Goal: Task Accomplishment & Management: Manage account settings

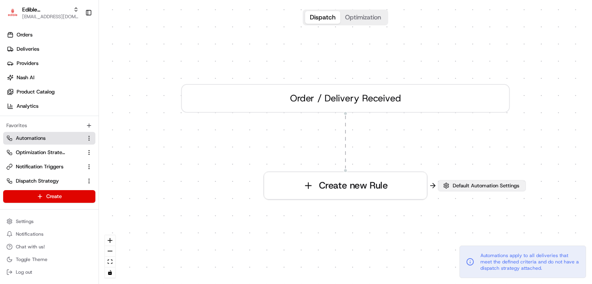
click at [450, 184] on button "Default Automation Settings" at bounding box center [482, 185] width 88 height 11
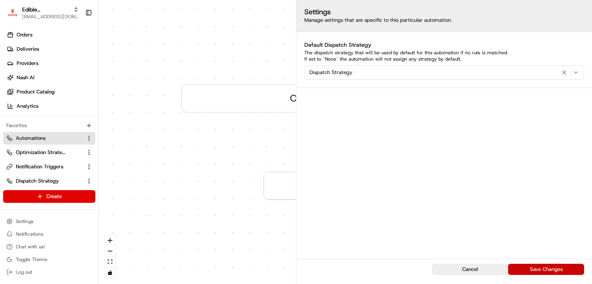
click at [547, 265] on button "Save Changes" at bounding box center [546, 269] width 76 height 11
click at [540, 270] on button "Save Changes" at bounding box center [546, 269] width 76 height 11
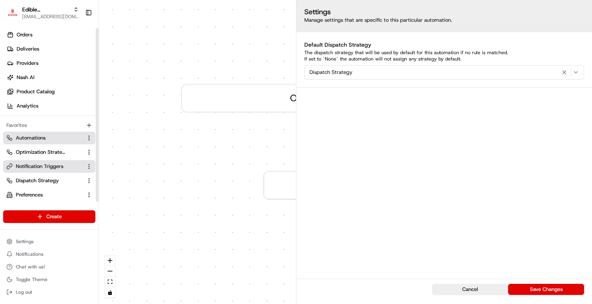
scroll to position [18, 0]
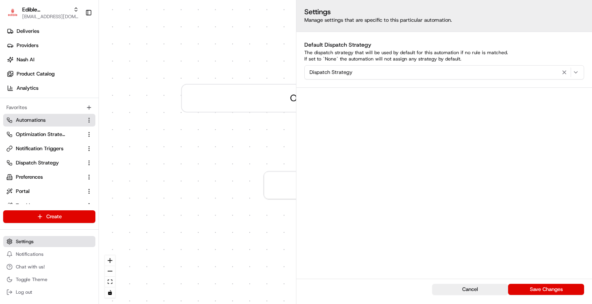
click at [47, 239] on button "Settings" at bounding box center [49, 241] width 92 height 11
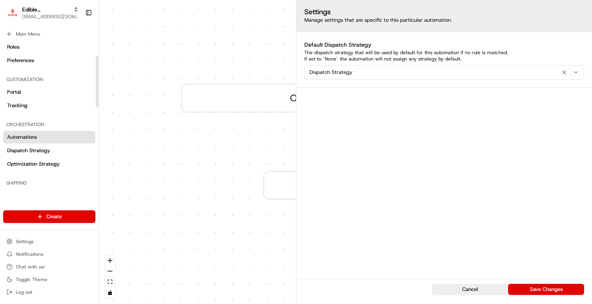
scroll to position [48, 0]
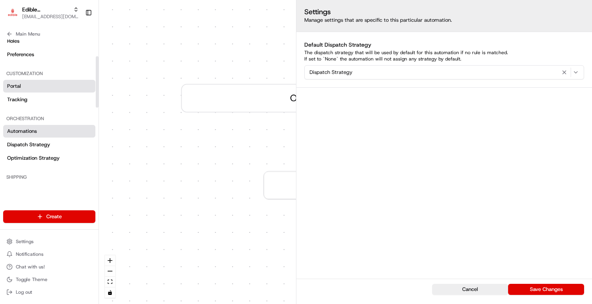
click at [55, 84] on link "Portal" at bounding box center [49, 86] width 92 height 13
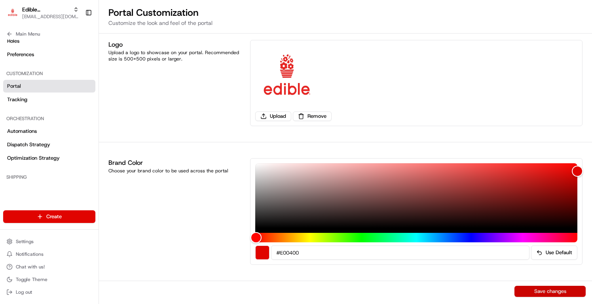
click at [530, 283] on button "Save changes" at bounding box center [550, 291] width 71 height 11
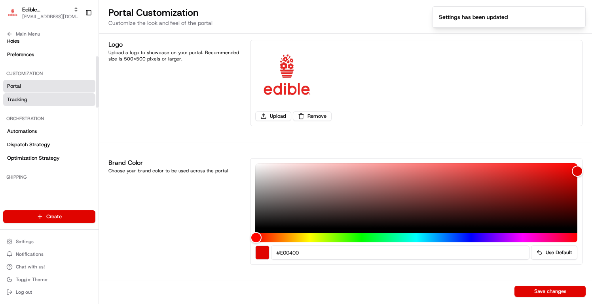
click at [66, 100] on link "Tracking" at bounding box center [49, 99] width 92 height 13
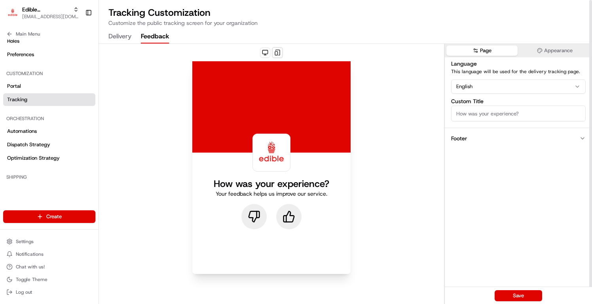
click at [164, 34] on button "Feedback" at bounding box center [155, 36] width 28 height 13
click at [505, 283] on button "Save" at bounding box center [519, 296] width 48 height 11
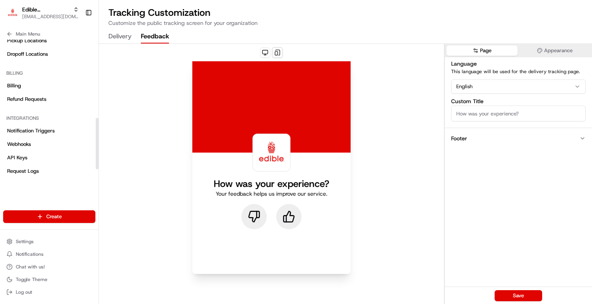
scroll to position [269, 0]
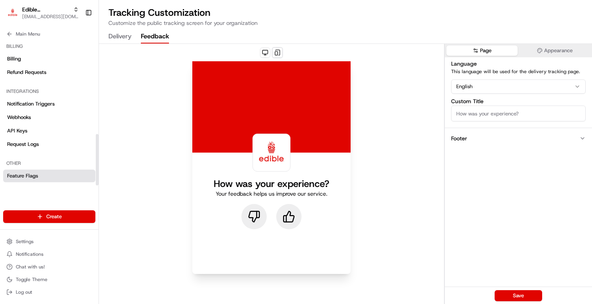
click at [40, 177] on link "Feature Flags" at bounding box center [49, 176] width 92 height 13
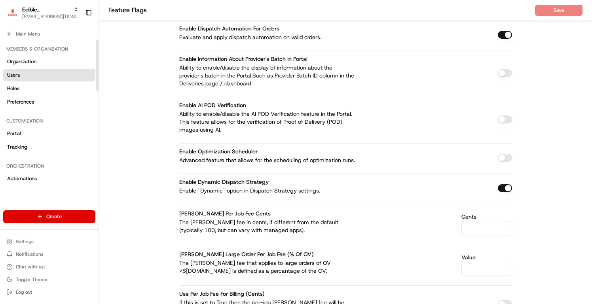
click at [46, 73] on link "Users" at bounding box center [49, 75] width 92 height 13
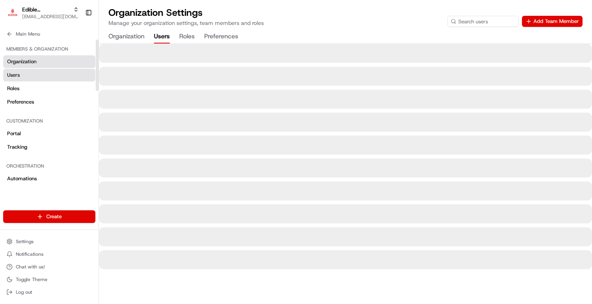
click at [57, 61] on link "Organization" at bounding box center [49, 61] width 92 height 13
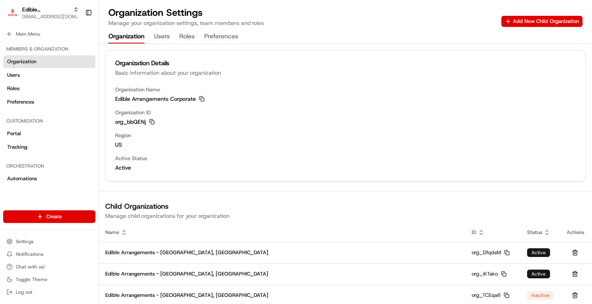
scroll to position [20, 0]
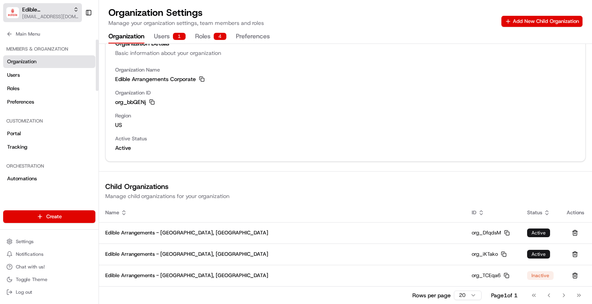
click at [46, 16] on span "[EMAIL_ADDRESS][DOMAIN_NAME]" at bounding box center [50, 16] width 57 height 6
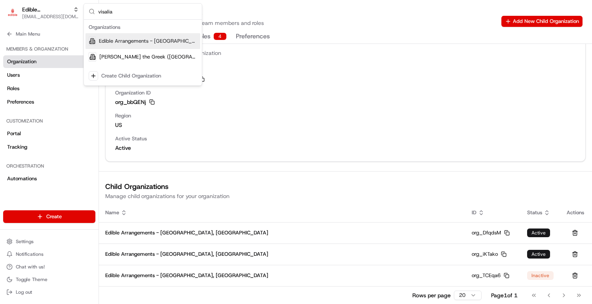
type input "visalia"
click at [130, 38] on span "Edible Arrangements - [GEOGRAPHIC_DATA], [GEOGRAPHIC_DATA]" at bounding box center [148, 41] width 98 height 7
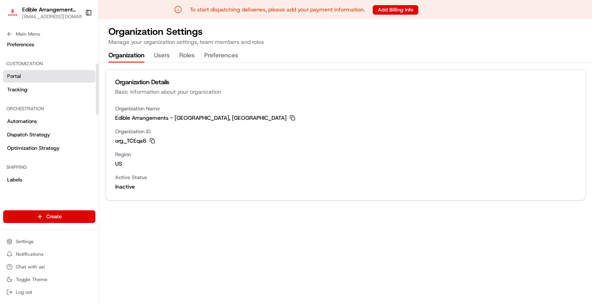
scroll to position [72, 0]
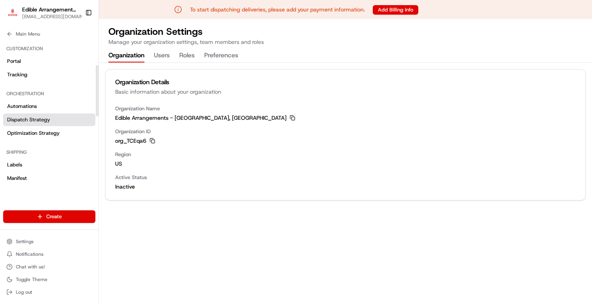
click at [48, 118] on span "Dispatch Strategy" at bounding box center [28, 119] width 43 height 7
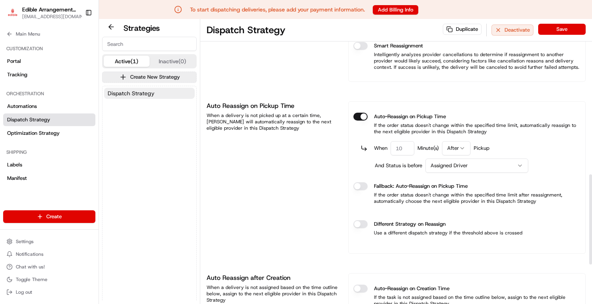
scroll to position [618, 0]
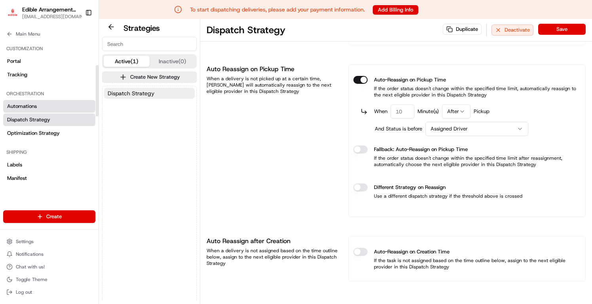
click at [48, 107] on link "Automations" at bounding box center [49, 106] width 92 height 13
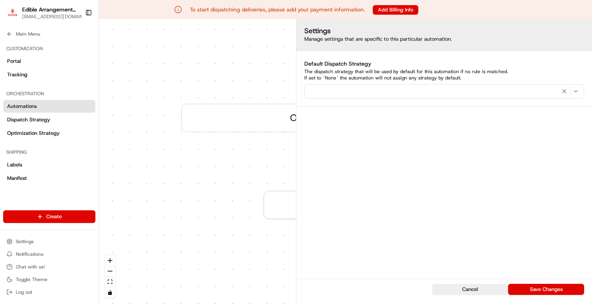
click at [496, 86] on button "button" at bounding box center [444, 91] width 280 height 14
click at [386, 134] on span "Dispatch Strategy" at bounding box center [365, 134] width 97 height 7
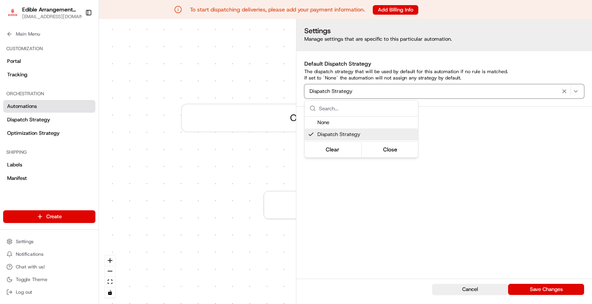
click at [561, 283] on div "Automations apply to all deliveries that meet the defined criteria and do not h…" at bounding box center [523, 282] width 127 height 32
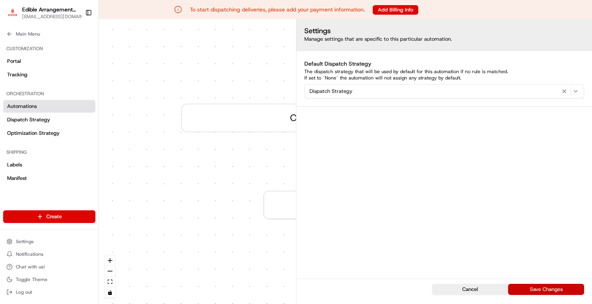
click at [559, 283] on button "Save Changes" at bounding box center [546, 289] width 76 height 11
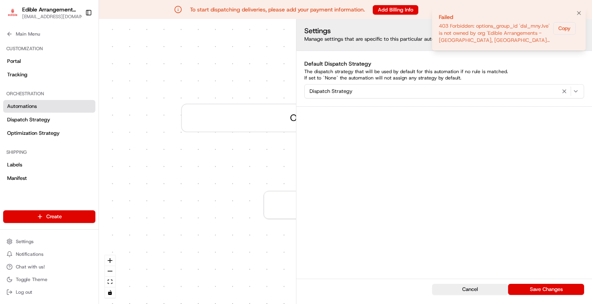
drag, startPoint x: 536, startPoint y: 40, endPoint x: 479, endPoint y: 25, distance: 58.2
click at [479, 25] on div "403 Forbidden: options_group_id 'dsl_mnyJve' is not owned by org 'Edible Arrang…" at bounding box center [494, 33] width 111 height 21
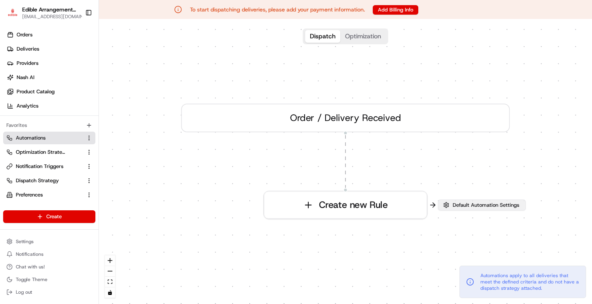
click at [451, 208] on span "Default Automation Settings" at bounding box center [486, 205] width 70 height 7
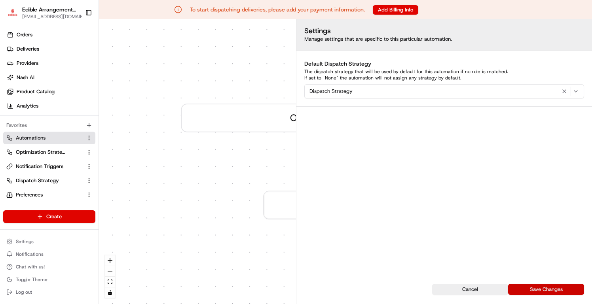
click at [527, 290] on button "Save Changes" at bounding box center [546, 289] width 76 height 11
click at [247, 158] on div "0 Order / Delivery Received Create new Rule" at bounding box center [345, 161] width 493 height 285
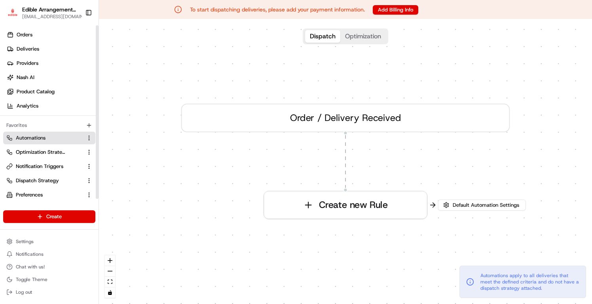
scroll to position [18, 0]
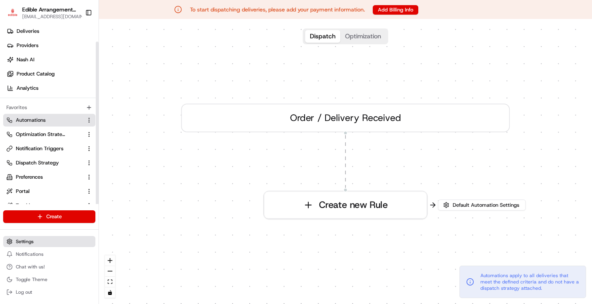
click at [46, 239] on button "Settings" at bounding box center [49, 241] width 92 height 11
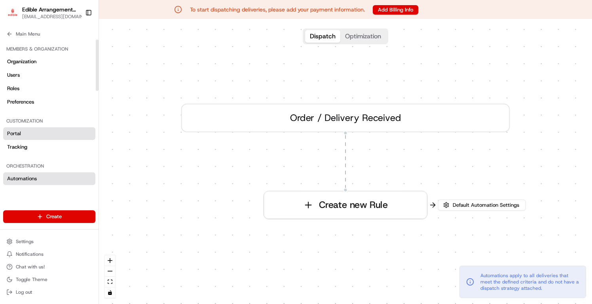
click at [47, 132] on link "Portal" at bounding box center [49, 133] width 92 height 13
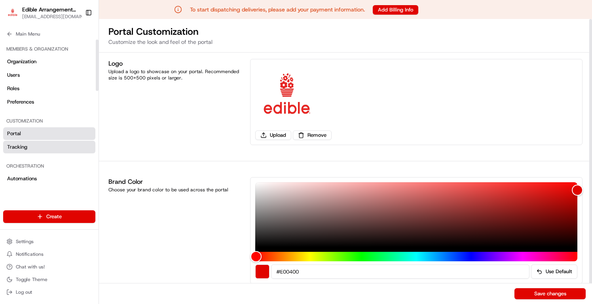
click at [46, 148] on link "Tracking" at bounding box center [49, 147] width 92 height 13
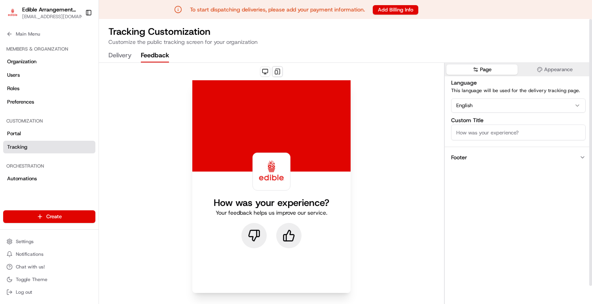
click at [141, 59] on button "Feedback" at bounding box center [155, 55] width 28 height 13
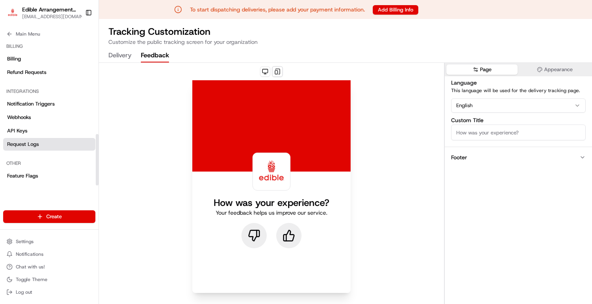
scroll to position [19, 0]
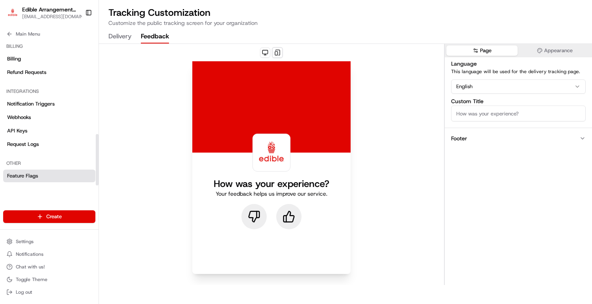
click at [44, 172] on link "Feature Flags" at bounding box center [49, 176] width 92 height 13
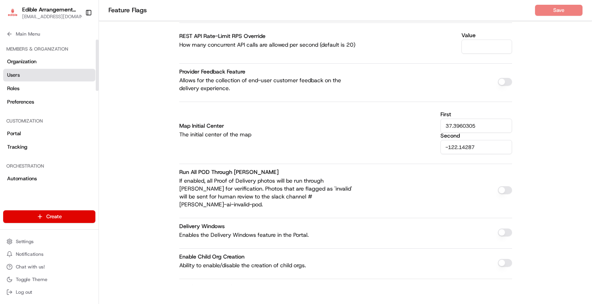
click at [61, 74] on link "Users" at bounding box center [49, 75] width 92 height 13
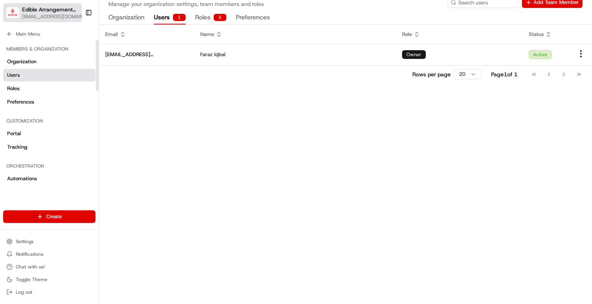
click at [53, 16] on span "[EMAIL_ADDRESS][DOMAIN_NAME]" at bounding box center [54, 16] width 65 height 6
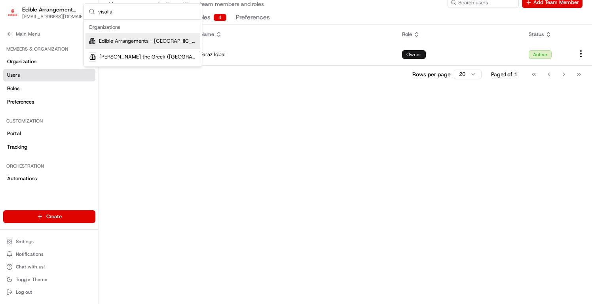
type input "visalia"
click at [111, 43] on span "Edible Arrangements - [GEOGRAPHIC_DATA], [GEOGRAPHIC_DATA]" at bounding box center [148, 41] width 98 height 7
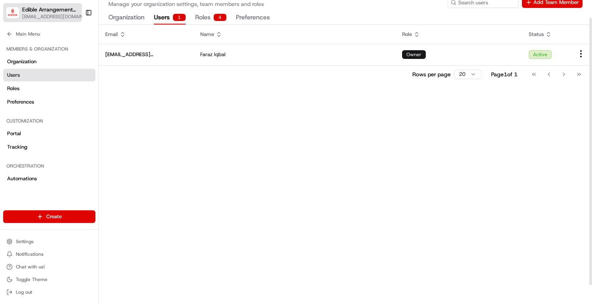
click at [61, 17] on span "[EMAIL_ADDRESS][DOMAIN_NAME]" at bounding box center [54, 16] width 65 height 6
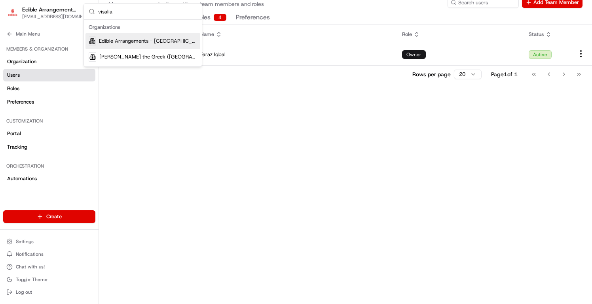
click at [112, 41] on span "Edible Arrangements - Visalia, CA" at bounding box center [148, 41] width 98 height 7
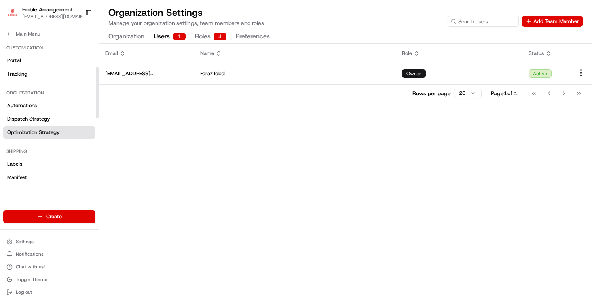
scroll to position [78, 0]
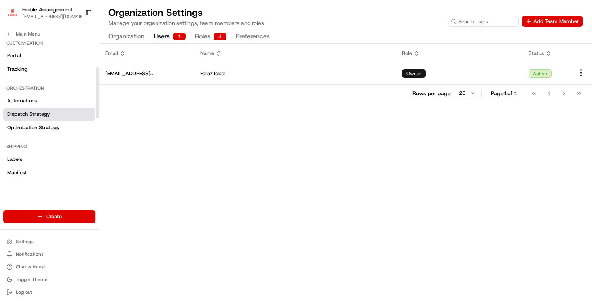
click at [37, 119] on link "Dispatch Strategy" at bounding box center [49, 114] width 92 height 13
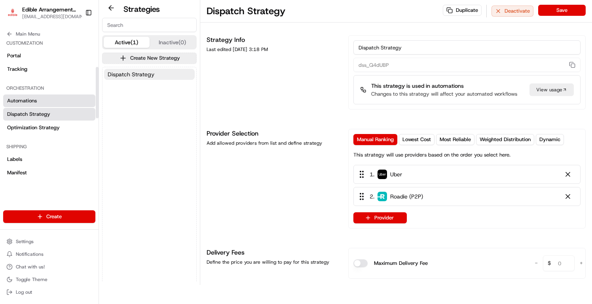
click at [51, 101] on link "Automations" at bounding box center [49, 101] width 92 height 13
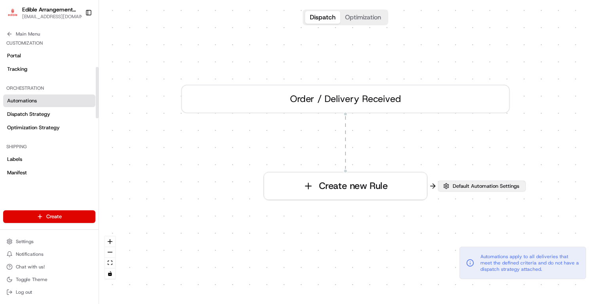
click at [469, 184] on span "Default Automation Settings" at bounding box center [486, 186] width 70 height 7
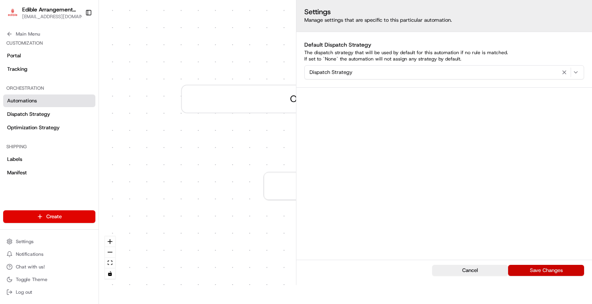
click at [542, 273] on button "Save Changes" at bounding box center [546, 270] width 76 height 11
click at [370, 72] on div "Dispatch Strategy" at bounding box center [444, 73] width 276 height 10
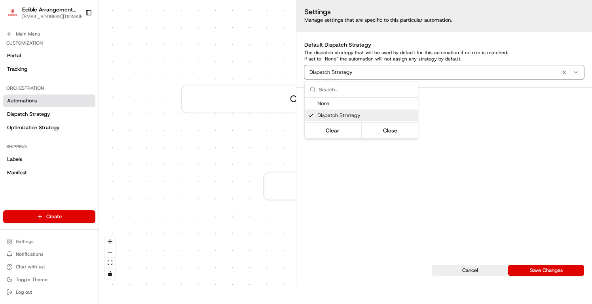
click at [348, 116] on span "Dispatch Strategy" at bounding box center [365, 115] width 97 height 7
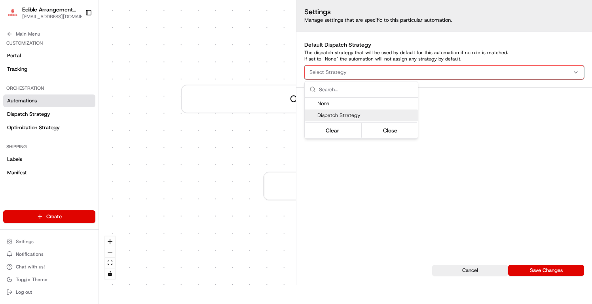
click at [374, 119] on div "Dispatch Strategy" at bounding box center [361, 116] width 113 height 12
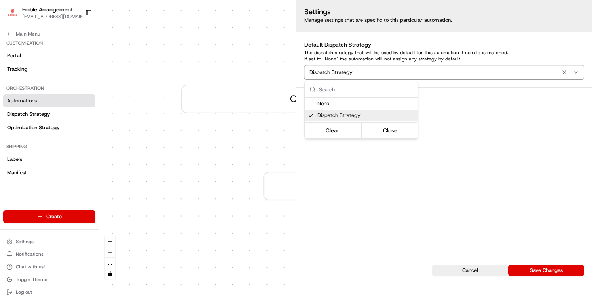
click at [480, 196] on html "To start dispatching deliveries, please add your payment information. Add Billi…" at bounding box center [296, 133] width 592 height 304
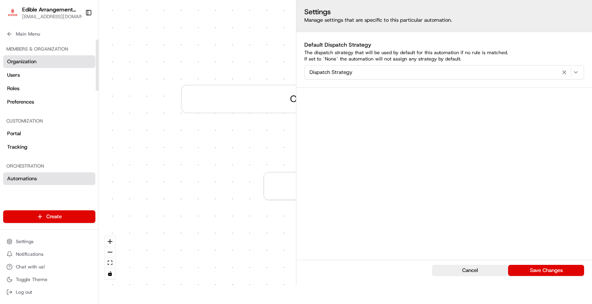
click at [30, 62] on span "Organization" at bounding box center [21, 61] width 29 height 7
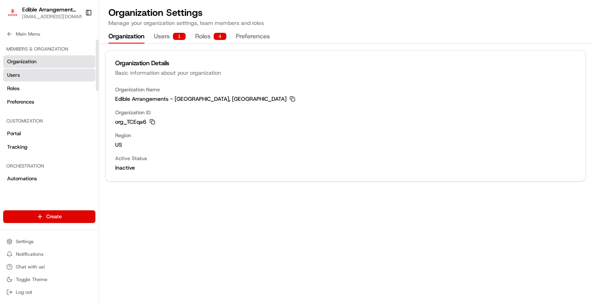
click at [27, 73] on link "Users" at bounding box center [49, 75] width 92 height 13
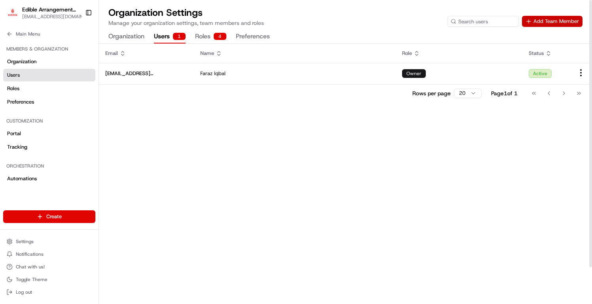
click at [553, 23] on button "Add Team Member" at bounding box center [552, 21] width 61 height 11
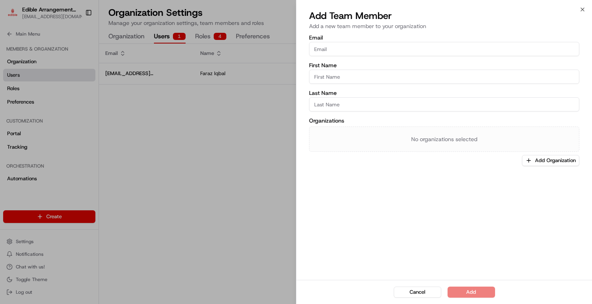
click at [444, 50] on input "Email" at bounding box center [444, 49] width 270 height 14
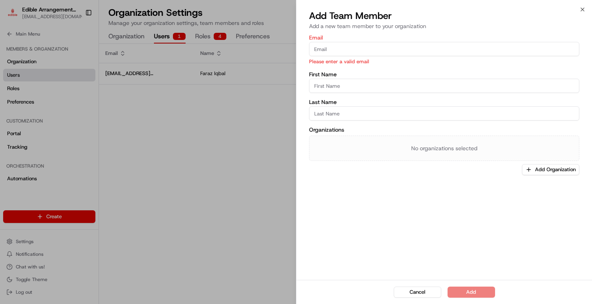
paste input "https://portal.usenash.com/settings/automations"
type input "https://portal.usenash.com/settings/automations"
click at [487, 53] on input "https://portal.usenash.com/settings/automations" at bounding box center [444, 49] width 270 height 14
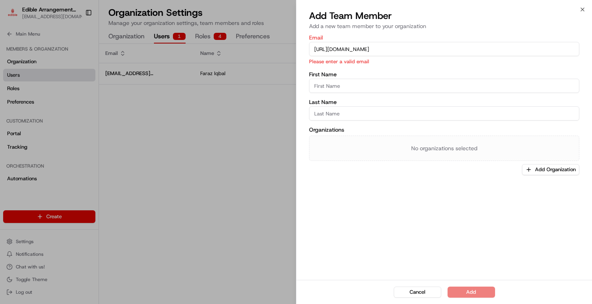
click at [487, 53] on input "https://portal.usenash.com/settings/automations" at bounding box center [444, 49] width 270 height 14
paste input "https://portal.usenash.com/settings/automations"
type input "https://portal.usenash.com/settings/automations"
click at [405, 45] on input "https://portal.usenash.com/settings/automations" at bounding box center [444, 49] width 270 height 14
click at [405, 46] on input "https://portal.usenash.com/settings/automations" at bounding box center [444, 49] width 270 height 14
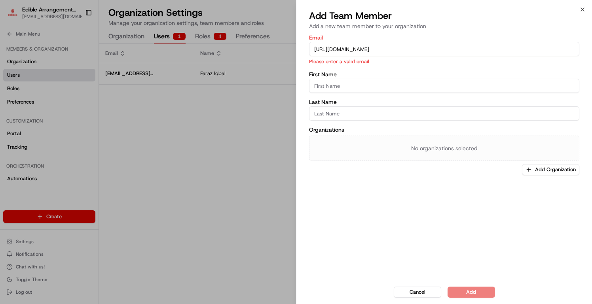
click at [405, 46] on input "https://portal.usenash.com/settings/automations" at bounding box center [444, 49] width 270 height 14
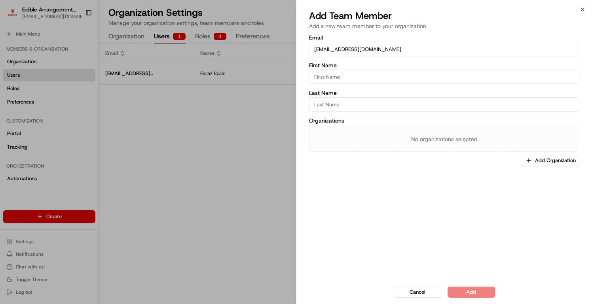
type input "CA401@edible.store"
click at [339, 87] on div "Email CA401@edible.store First Name Last Name Organizations No organizations se…" at bounding box center [444, 100] width 270 height 131
click at [339, 77] on input "First Name" at bounding box center [444, 77] width 270 height 14
type input "Andrea"
click at [342, 105] on input "Last Name" at bounding box center [444, 104] width 270 height 14
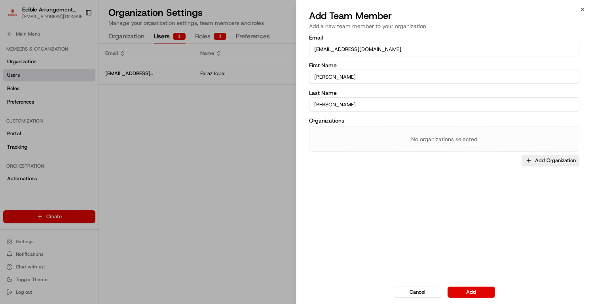
type input "Vieira"
click at [560, 159] on button "Add Organization" at bounding box center [550, 160] width 57 height 11
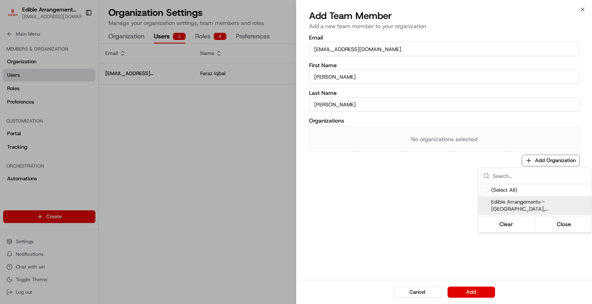
click at [535, 203] on span "Edible Arrangements - Visalia, CA" at bounding box center [539, 206] width 97 height 14
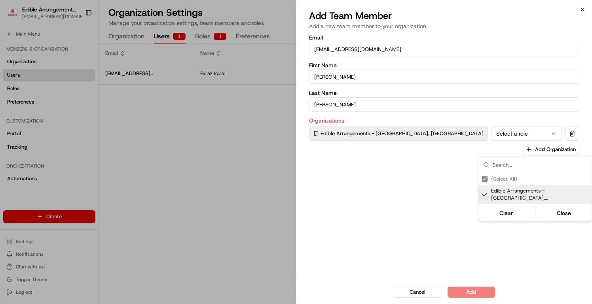
click at [464, 138] on div at bounding box center [296, 152] width 592 height 304
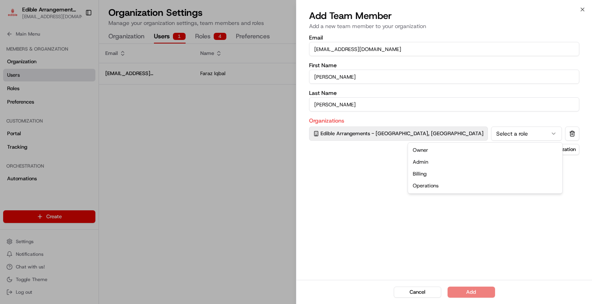
click at [491, 138] on button "Select a role" at bounding box center [526, 134] width 71 height 14
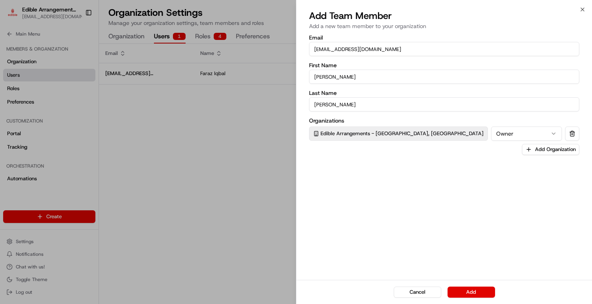
click at [458, 192] on div "Email CA401@edible.store First Name Andrea Last Name Vieira Organizations Edibl…" at bounding box center [445, 156] width 296 height 247
click at [470, 297] on button "Add" at bounding box center [472, 292] width 48 height 11
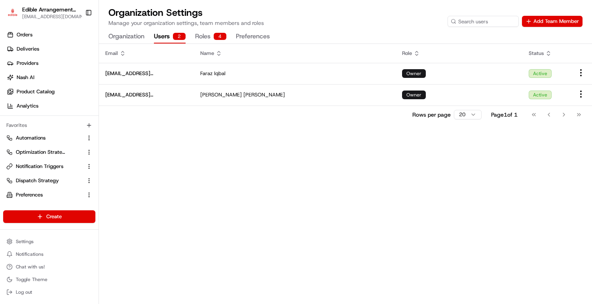
click at [206, 36] on button "Roles 4" at bounding box center [210, 36] width 31 height 13
click at [168, 37] on button "Users 2" at bounding box center [170, 36] width 32 height 13
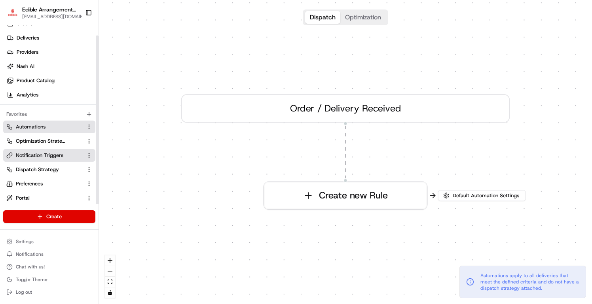
scroll to position [18, 0]
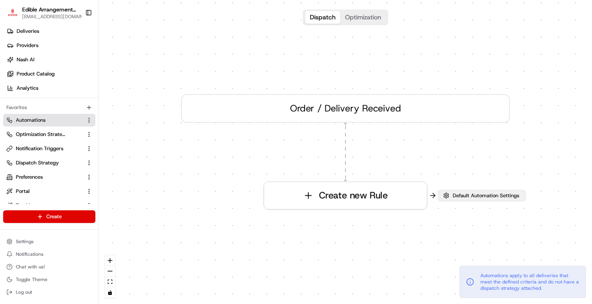
click at [480, 196] on span "Default Automation Settings" at bounding box center [486, 195] width 70 height 7
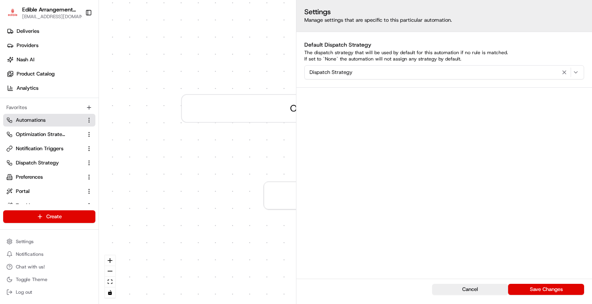
click at [406, 73] on div "Dispatch Strategy" at bounding box center [444, 73] width 276 height 10
click at [377, 113] on span "Dispatch Strategy" at bounding box center [365, 115] width 97 height 7
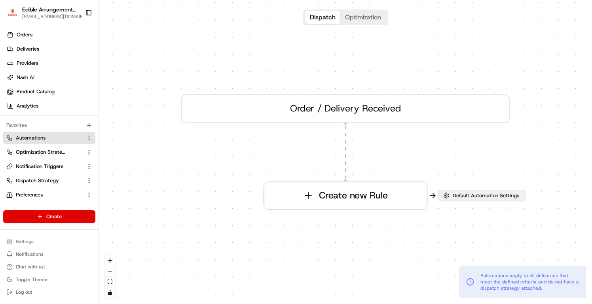
click at [446, 196] on button "Default Automation Settings" at bounding box center [482, 195] width 88 height 11
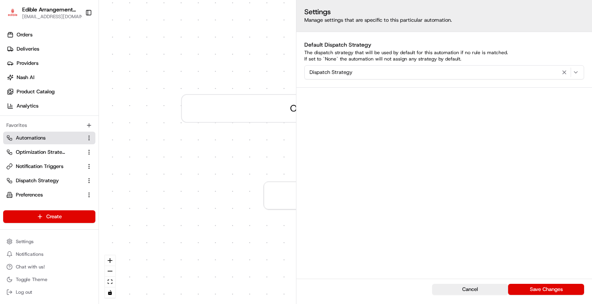
click at [391, 68] on div "Dispatch Strategy" at bounding box center [444, 73] width 276 height 10
click at [191, 176] on html "Edible Arrangements - Visalia, CA aleena@usenash.com Toggle Sidebar Orders Deli…" at bounding box center [296, 152] width 592 height 304
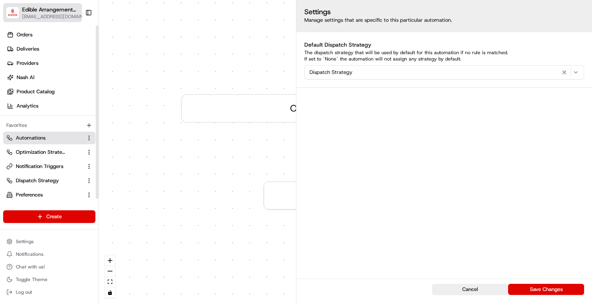
click at [49, 22] on button "Edible Arrangements - Visalia, CA aleena@usenash.com" at bounding box center [42, 12] width 79 height 19
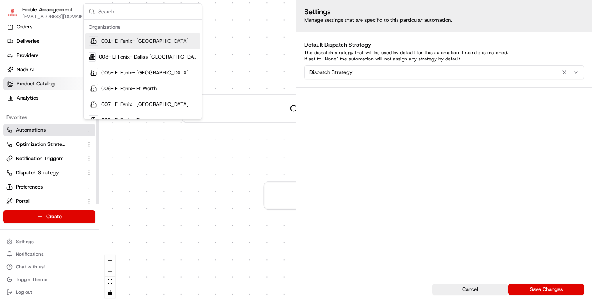
scroll to position [18, 0]
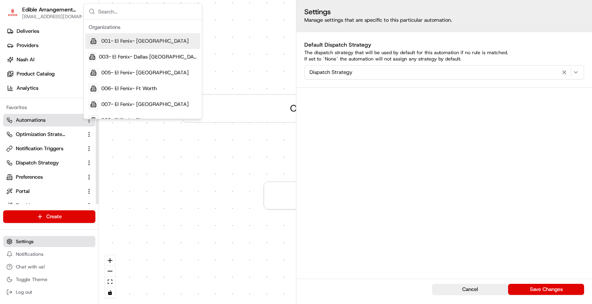
click at [21, 240] on span "Settings" at bounding box center [25, 242] width 18 height 6
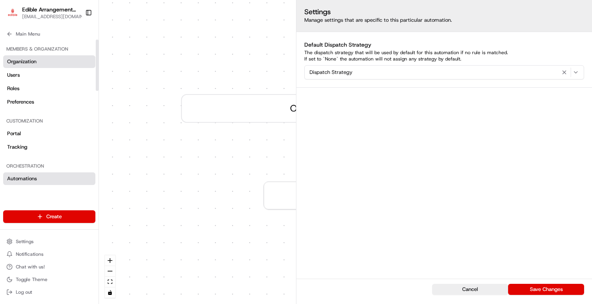
click at [29, 57] on link "Organization" at bounding box center [49, 61] width 92 height 13
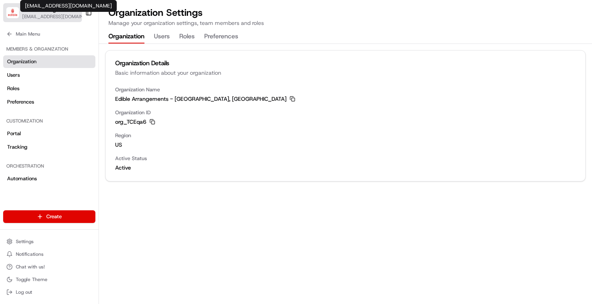
click at [33, 14] on span "[EMAIL_ADDRESS][DOMAIN_NAME]" at bounding box center [54, 16] width 65 height 6
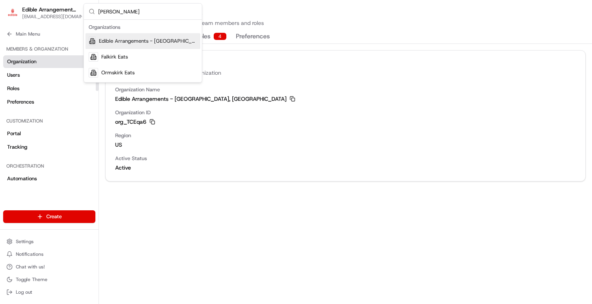
type input "kirk"
click at [96, 37] on div "Suggestions" at bounding box center [92, 41] width 7 height 10
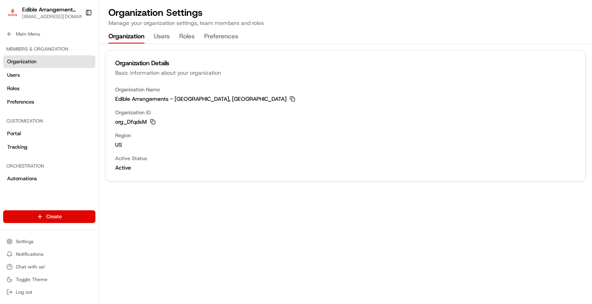
click at [160, 40] on button "Users" at bounding box center [162, 36] width 16 height 13
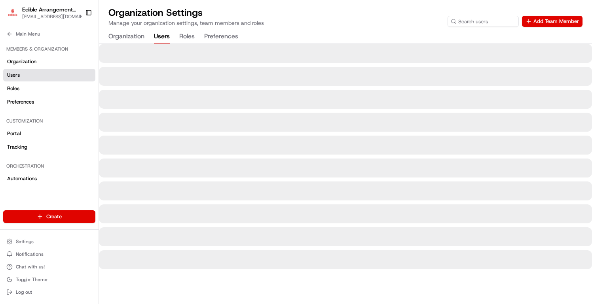
click at [143, 38] on button "Organization" at bounding box center [126, 36] width 36 height 13
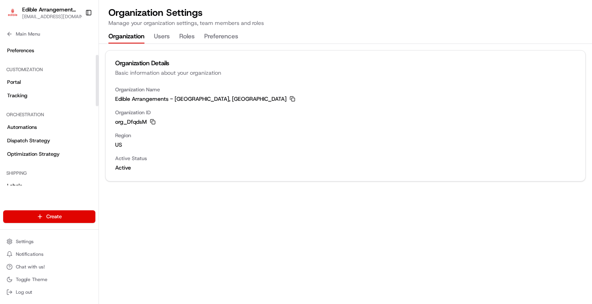
scroll to position [95, 0]
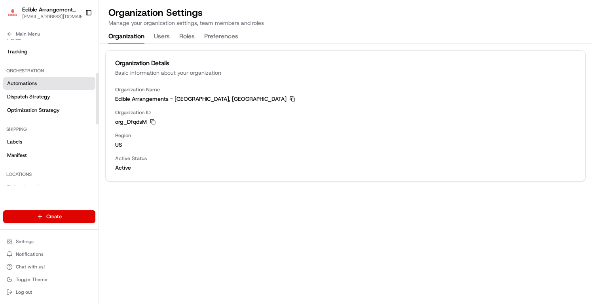
click at [52, 87] on link "Automations" at bounding box center [49, 83] width 92 height 13
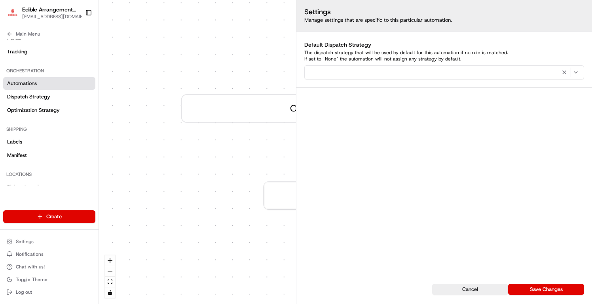
click at [428, 69] on div "button" at bounding box center [444, 73] width 276 height 10
click at [390, 112] on div "On Demand" at bounding box center [361, 116] width 113 height 12
click at [566, 295] on div "Automations apply to all deliveries that meet the defined criteria and do not h…" at bounding box center [523, 282] width 127 height 32
click at [566, 287] on button "Save Changes" at bounding box center [546, 289] width 76 height 11
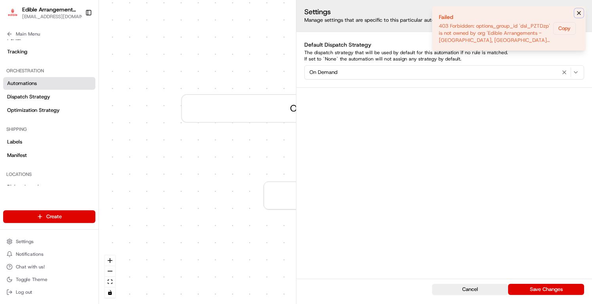
click at [580, 15] on icon "Notifications (F8)" at bounding box center [579, 13] width 6 height 6
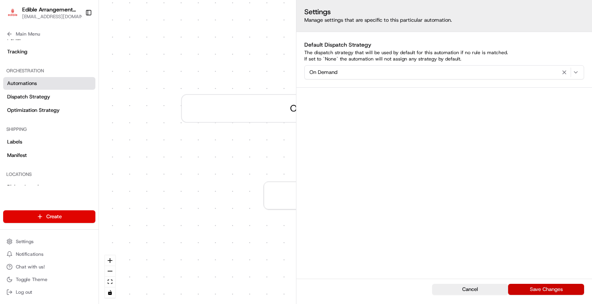
click at [549, 288] on button "Save Changes" at bounding box center [546, 289] width 76 height 11
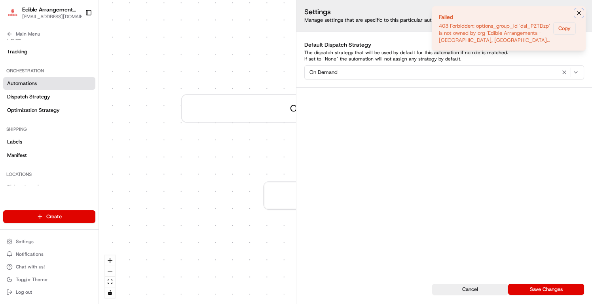
click at [576, 10] on button "Notifications (F8)" at bounding box center [579, 13] width 10 height 10
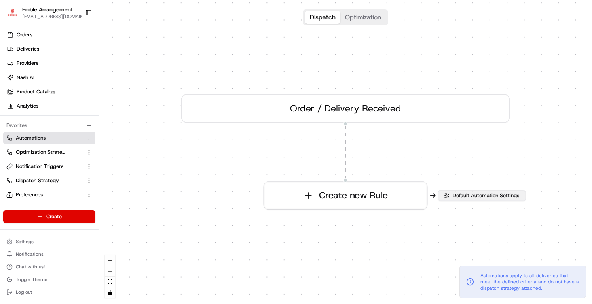
click at [460, 191] on button "Default Automation Settings" at bounding box center [482, 195] width 88 height 11
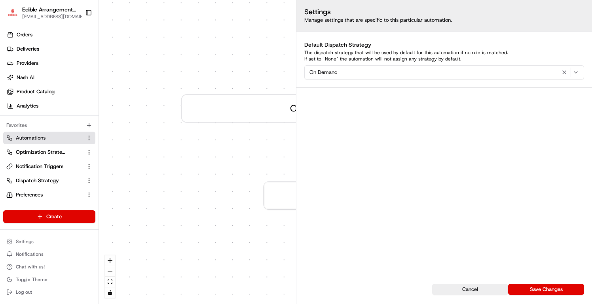
click at [414, 72] on div "On Demand" at bounding box center [444, 73] width 276 height 10
click at [407, 115] on span "On Demand" at bounding box center [365, 115] width 97 height 7
click at [400, 117] on span "On Demand" at bounding box center [365, 115] width 97 height 7
click at [525, 294] on div "Automations apply to all deliveries that meet the defined criteria and do not h…" at bounding box center [523, 282] width 127 height 32
click at [525, 293] on button "Save Changes" at bounding box center [546, 289] width 76 height 11
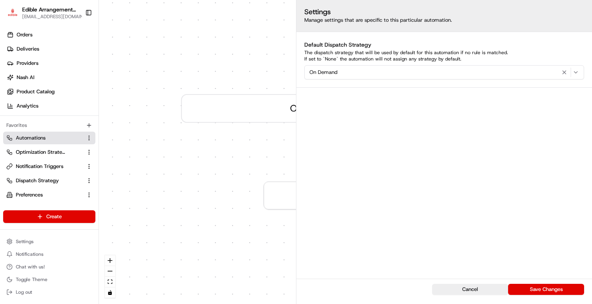
click at [196, 56] on div "0 Order / Delivery Received Create new Rule" at bounding box center [345, 152] width 493 height 304
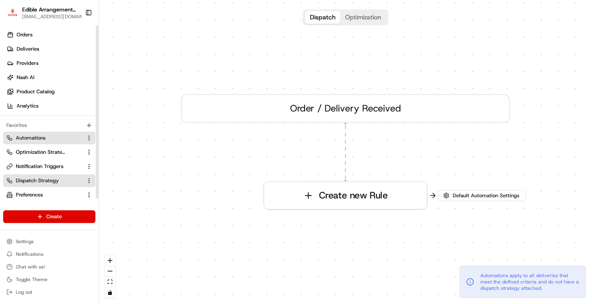
click at [42, 181] on span "Dispatch Strategy" at bounding box center [37, 180] width 43 height 7
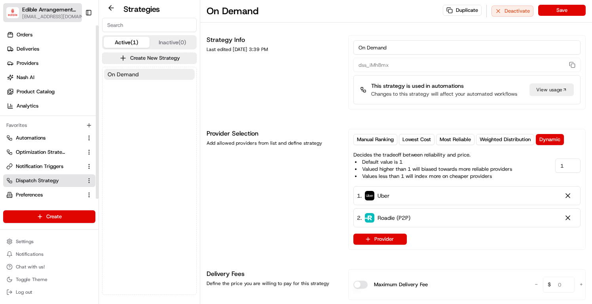
click at [48, 12] on span "Edible Arrangements - [GEOGRAPHIC_DATA], [GEOGRAPHIC_DATA]" at bounding box center [50, 10] width 56 height 8
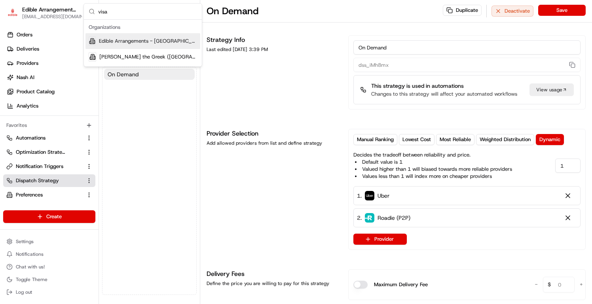
type input "visa"
click at [149, 42] on span "Edible Arrangements - [GEOGRAPHIC_DATA], [GEOGRAPHIC_DATA]" at bounding box center [148, 41] width 98 height 7
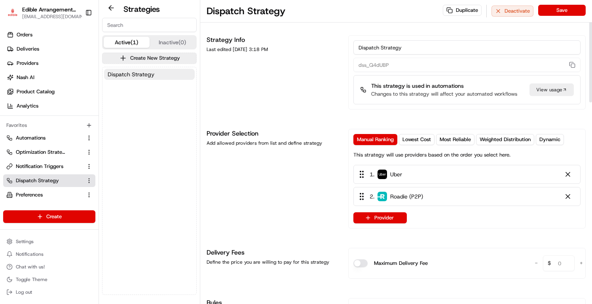
click at [401, 46] on input "Dispatch Strategy" at bounding box center [467, 47] width 227 height 14
click at [553, 137] on span "Dynamic" at bounding box center [550, 139] width 21 height 7
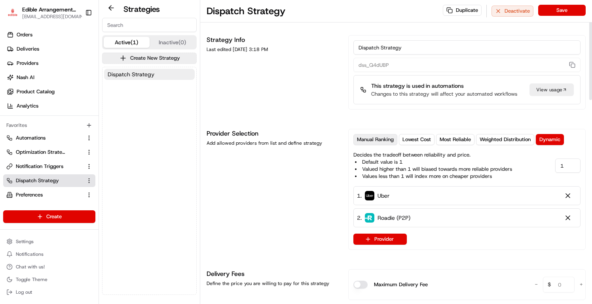
click at [385, 143] on span "Manual Ranking" at bounding box center [375, 139] width 37 height 7
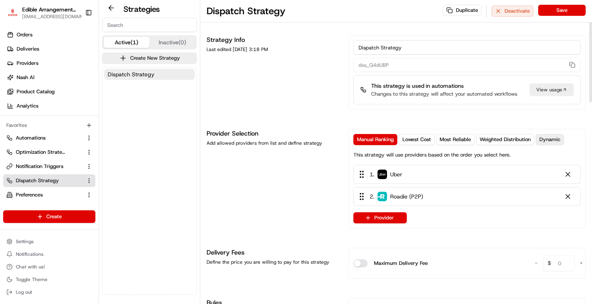
click at [542, 140] on span "Dynamic" at bounding box center [550, 139] width 21 height 7
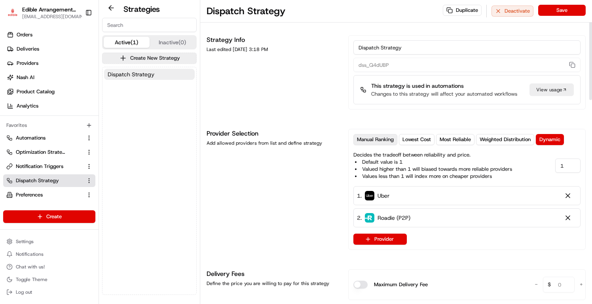
click at [366, 138] on span "Manual Ranking" at bounding box center [375, 139] width 37 height 7
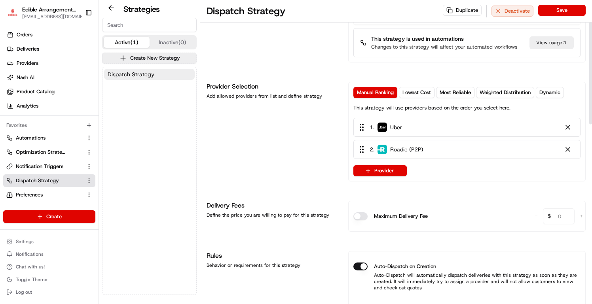
scroll to position [39, 0]
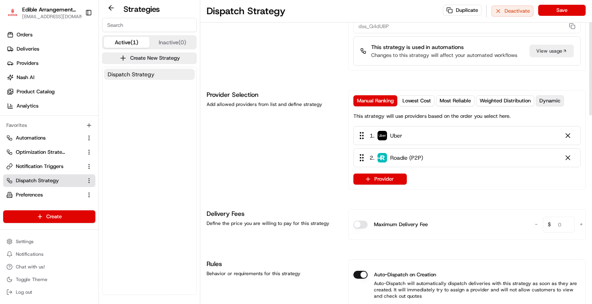
click at [546, 105] on button "Dynamic" at bounding box center [550, 100] width 28 height 11
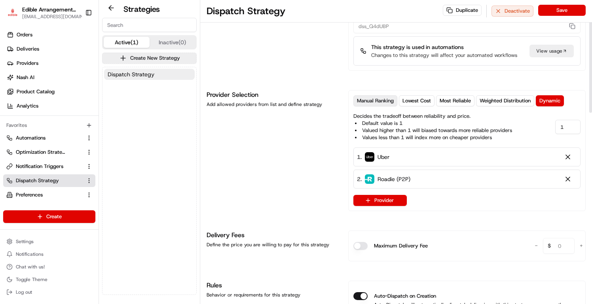
click at [367, 100] on span "Manual Ranking" at bounding box center [375, 100] width 37 height 7
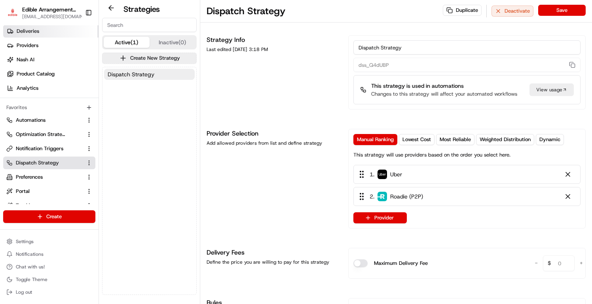
scroll to position [0, 0]
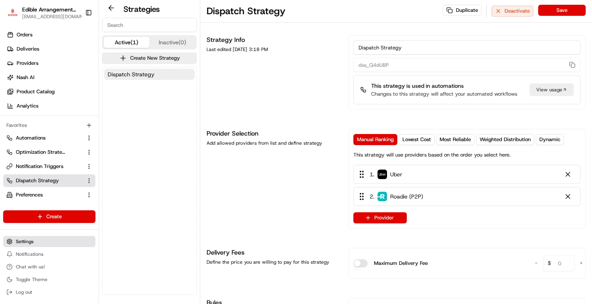
click at [35, 239] on button "Settings" at bounding box center [49, 241] width 92 height 11
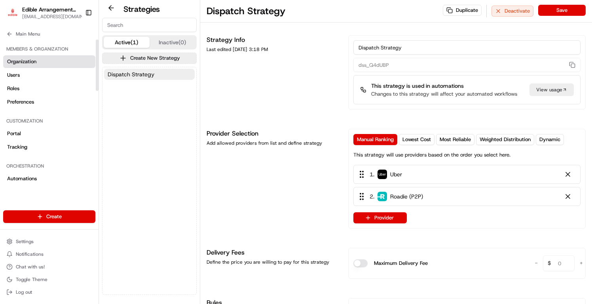
click at [34, 59] on span "Organization" at bounding box center [21, 61] width 29 height 7
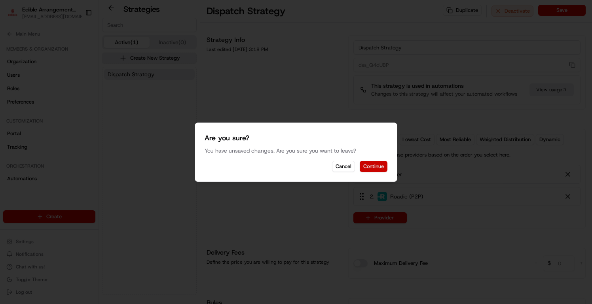
click at [380, 167] on button "Continue" at bounding box center [374, 166] width 28 height 11
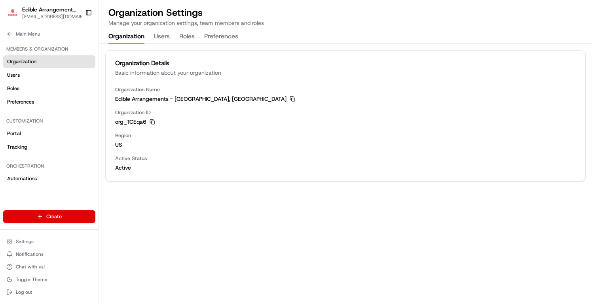
click at [163, 40] on button "Users" at bounding box center [162, 36] width 16 height 13
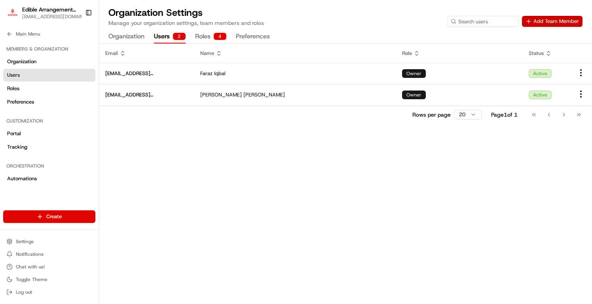
click at [546, 26] on button "Add Team Member" at bounding box center [552, 21] width 61 height 11
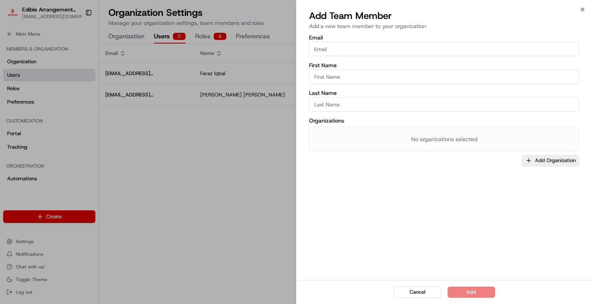
click at [527, 160] on icon "button" at bounding box center [529, 161] width 6 height 6
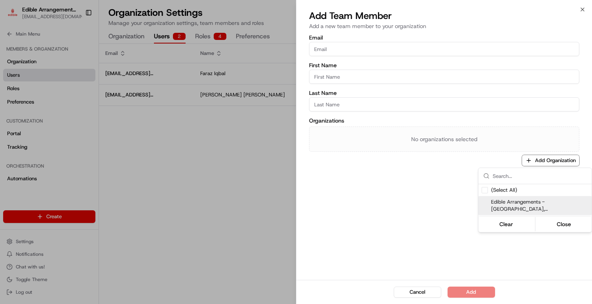
click at [514, 202] on span "Edible Arrangements - Visalia, CA" at bounding box center [539, 206] width 97 height 14
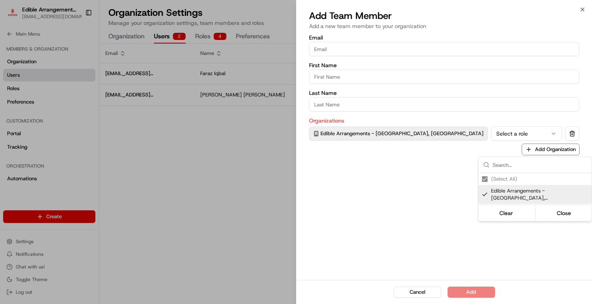
click at [460, 134] on div at bounding box center [296, 152] width 592 height 304
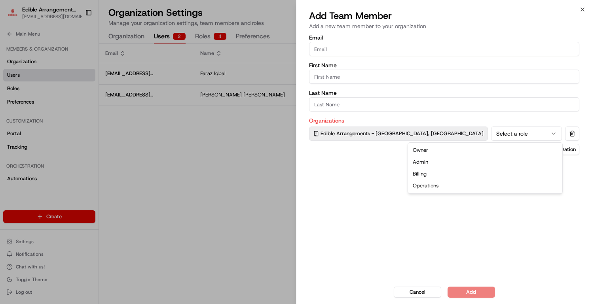
click at [491, 134] on button "Select a role" at bounding box center [526, 134] width 71 height 14
click at [412, 234] on div "Email First Name Last Name Organizations Edible Arrangements - Visalia, CA Sele…" at bounding box center [445, 156] width 296 height 247
click at [582, 8] on icon "button" at bounding box center [583, 9] width 6 height 6
